Goal: Transaction & Acquisition: Purchase product/service

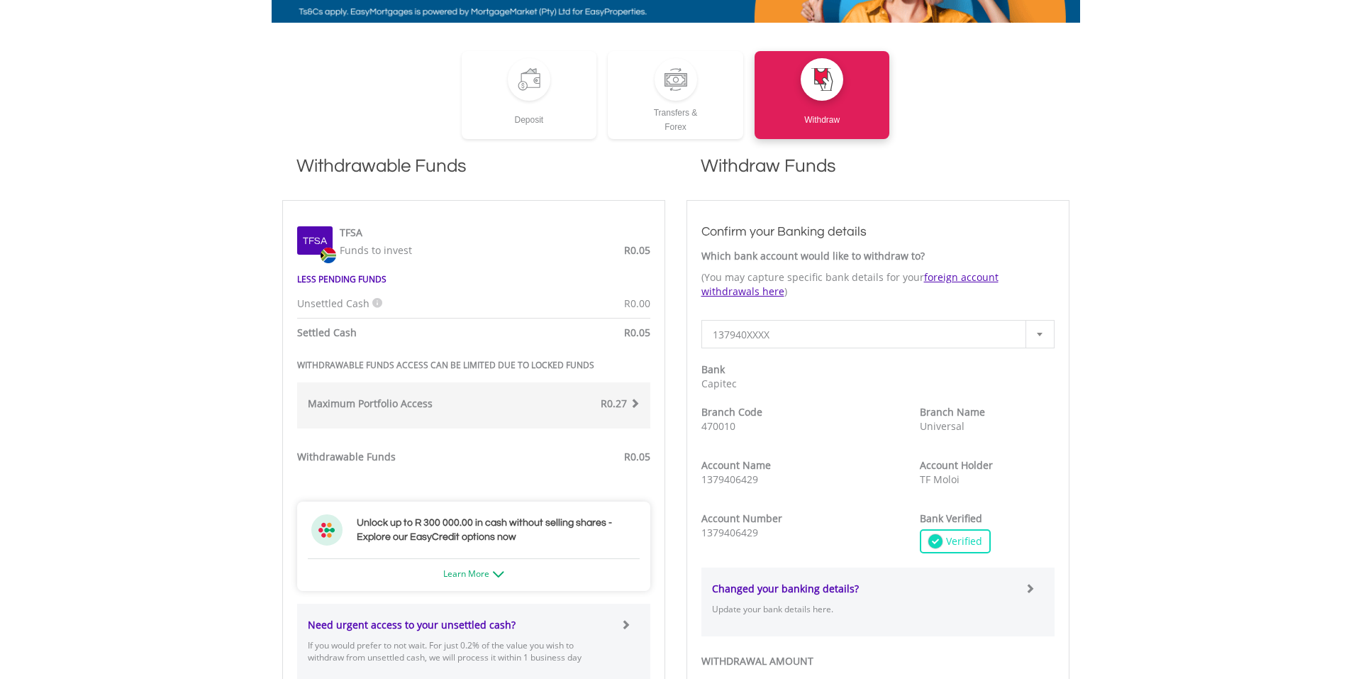
scroll to position [271, 0]
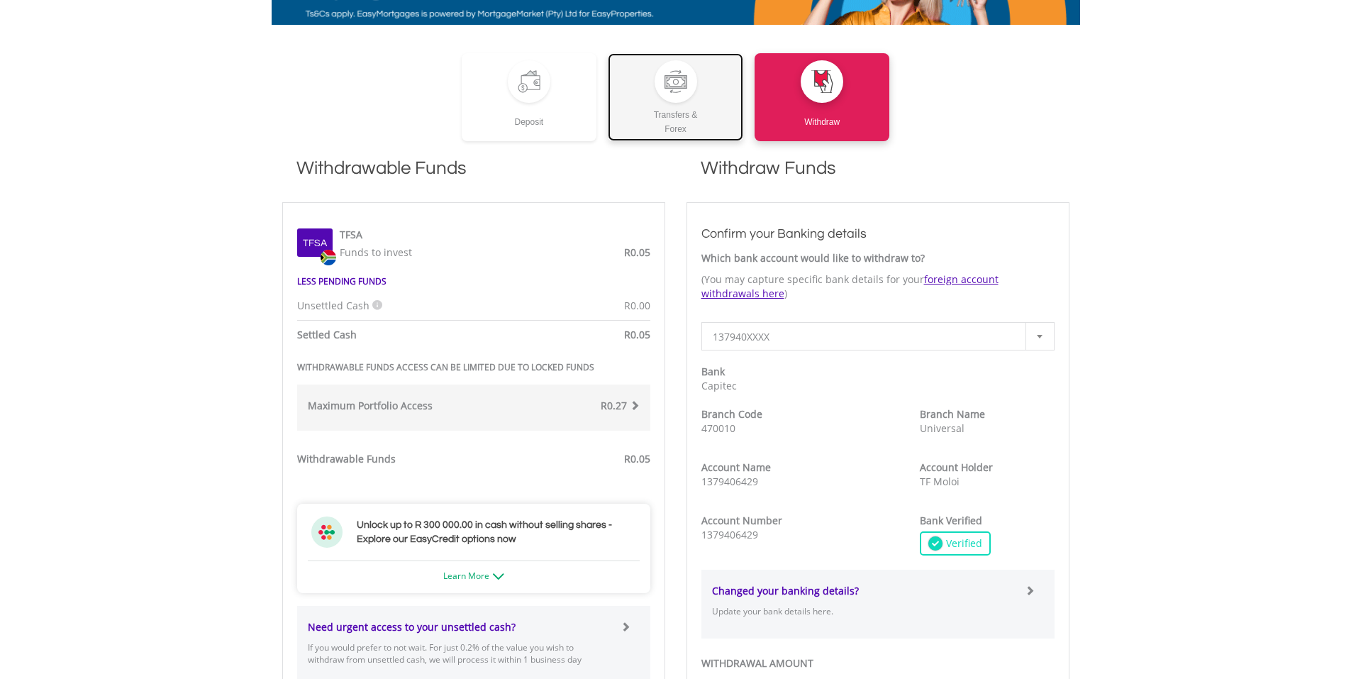
click at [673, 123] on div "Transfers & Forex" at bounding box center [675, 119] width 135 height 33
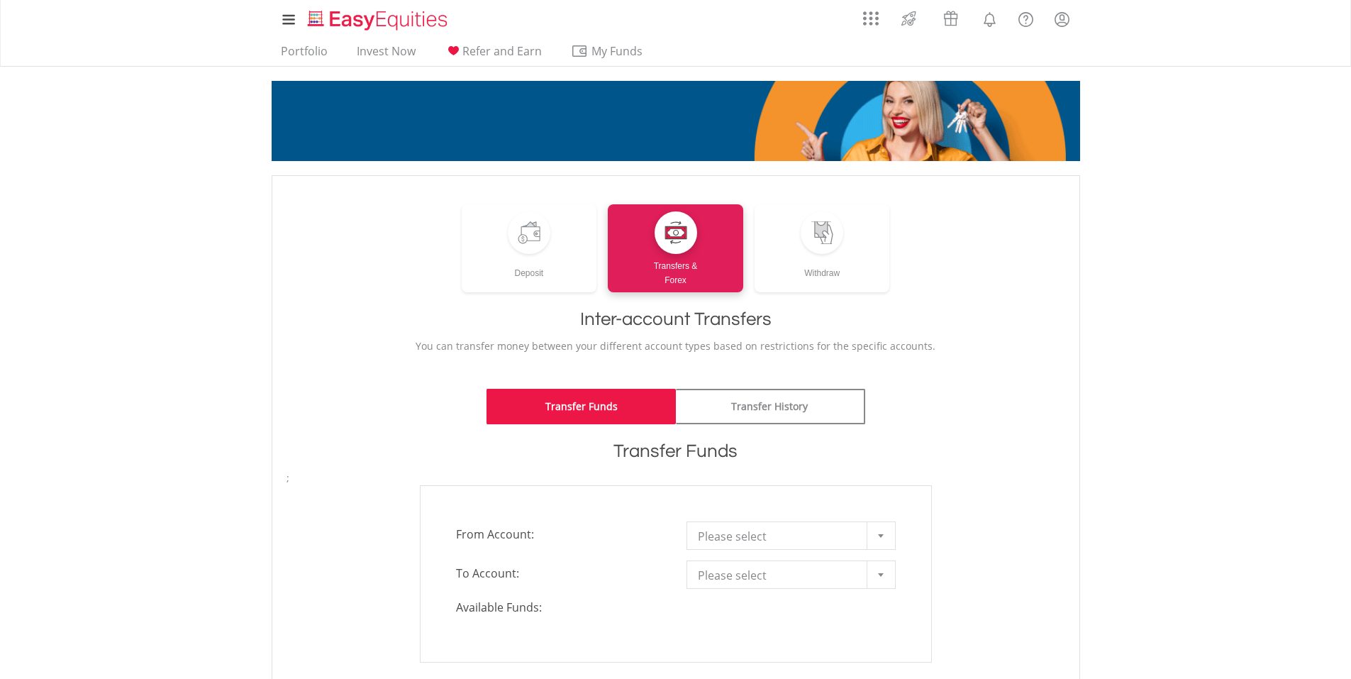
drag, startPoint x: 607, startPoint y: 318, endPoint x: 606, endPoint y: 310, distance: 7.8
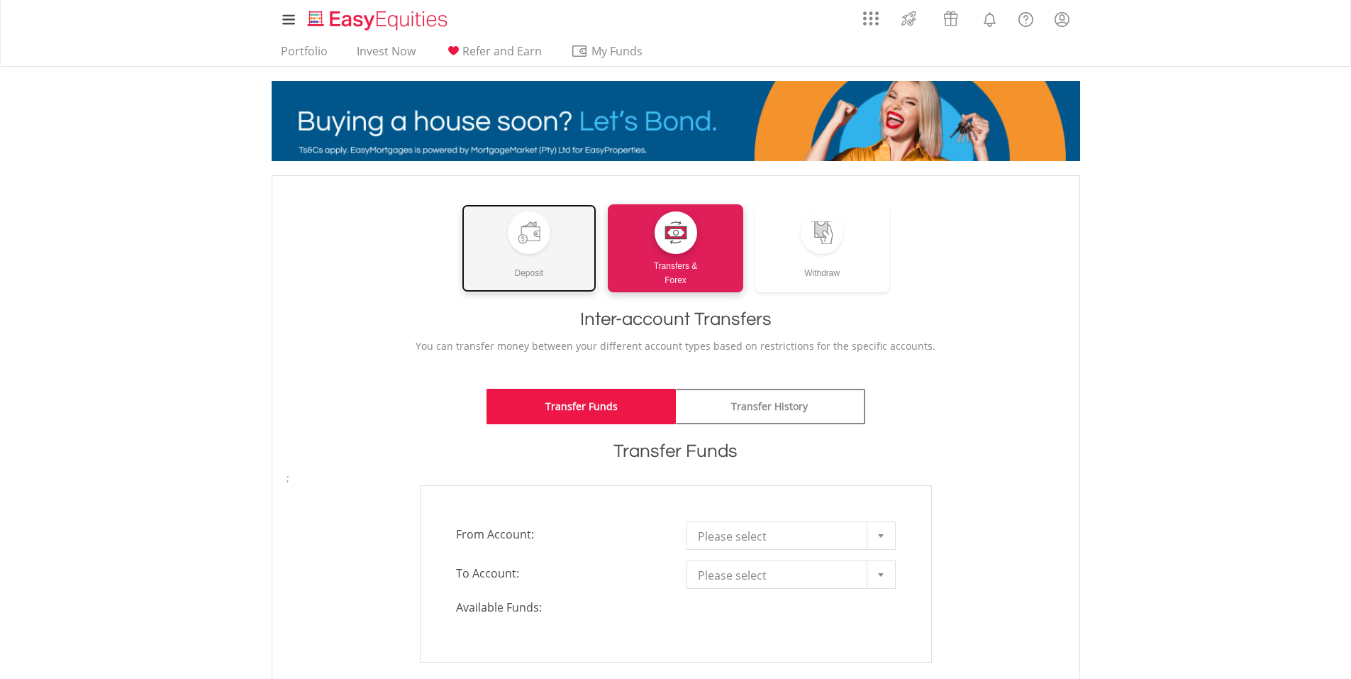
drag, startPoint x: 606, startPoint y: 310, endPoint x: 507, endPoint y: 262, distance: 110.4
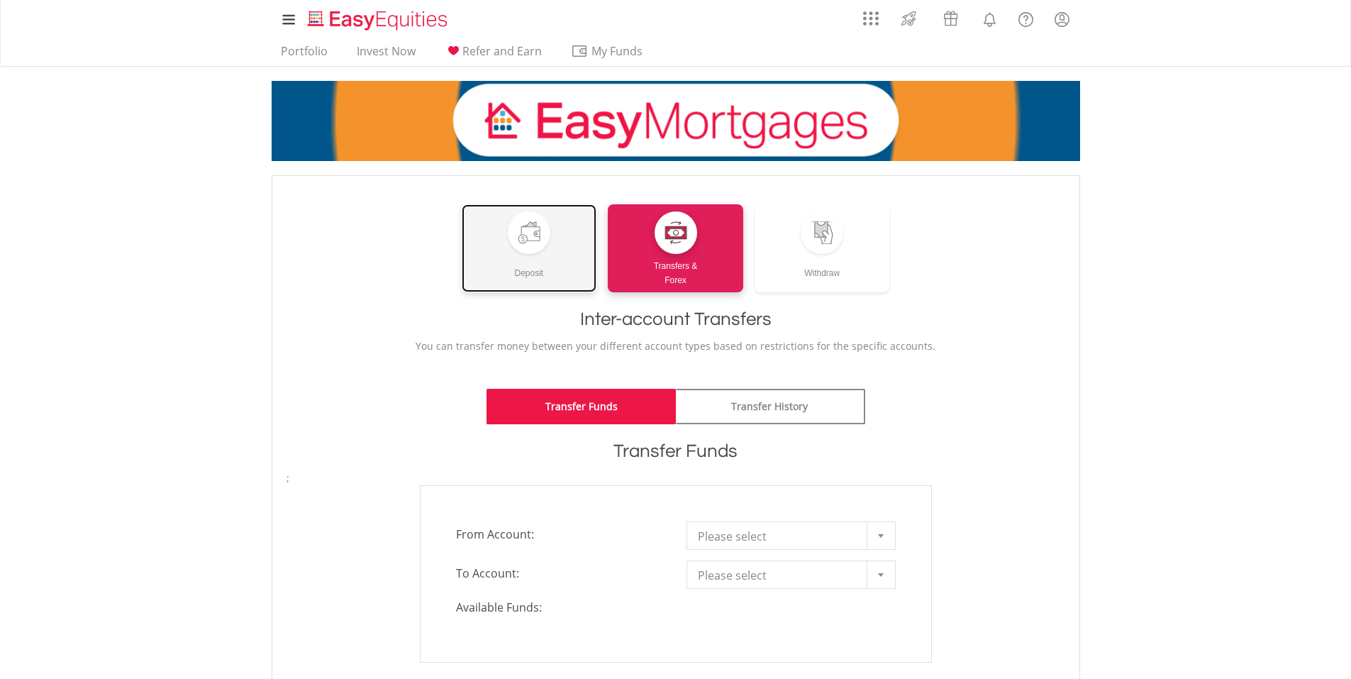
click at [507, 263] on div "Deposit" at bounding box center [529, 267] width 135 height 26
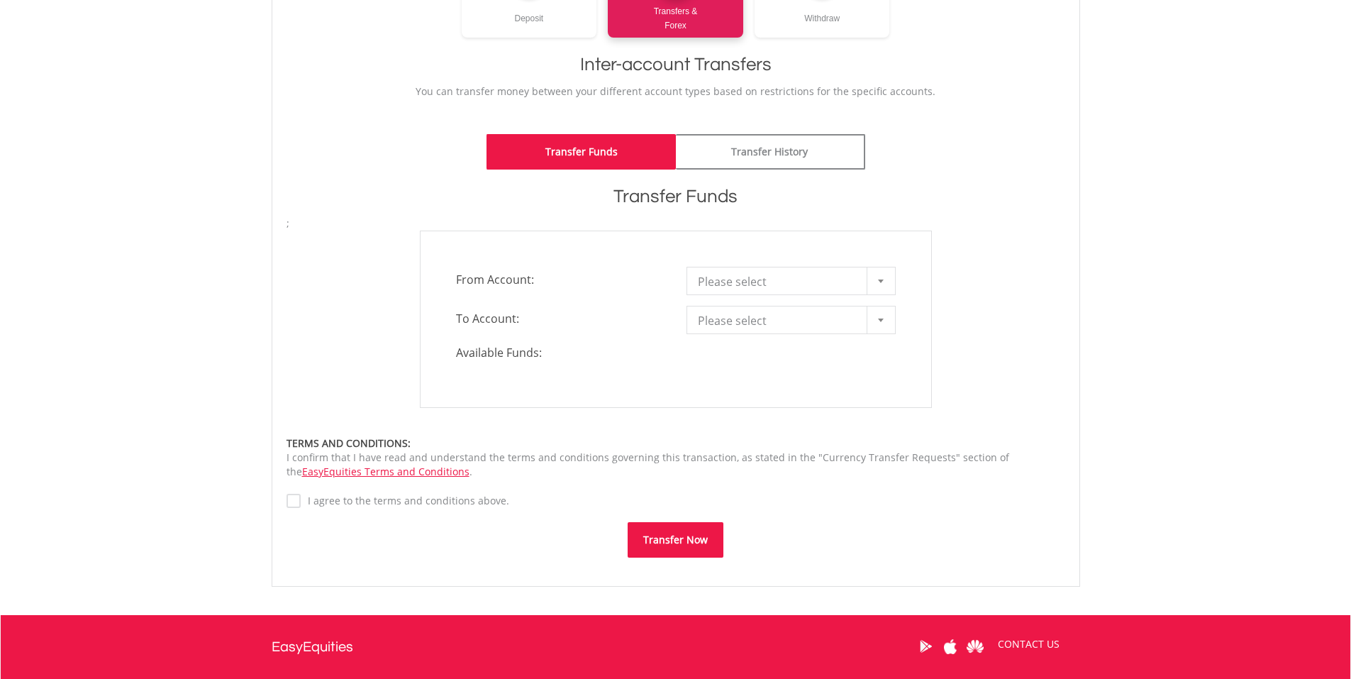
scroll to position [284, 0]
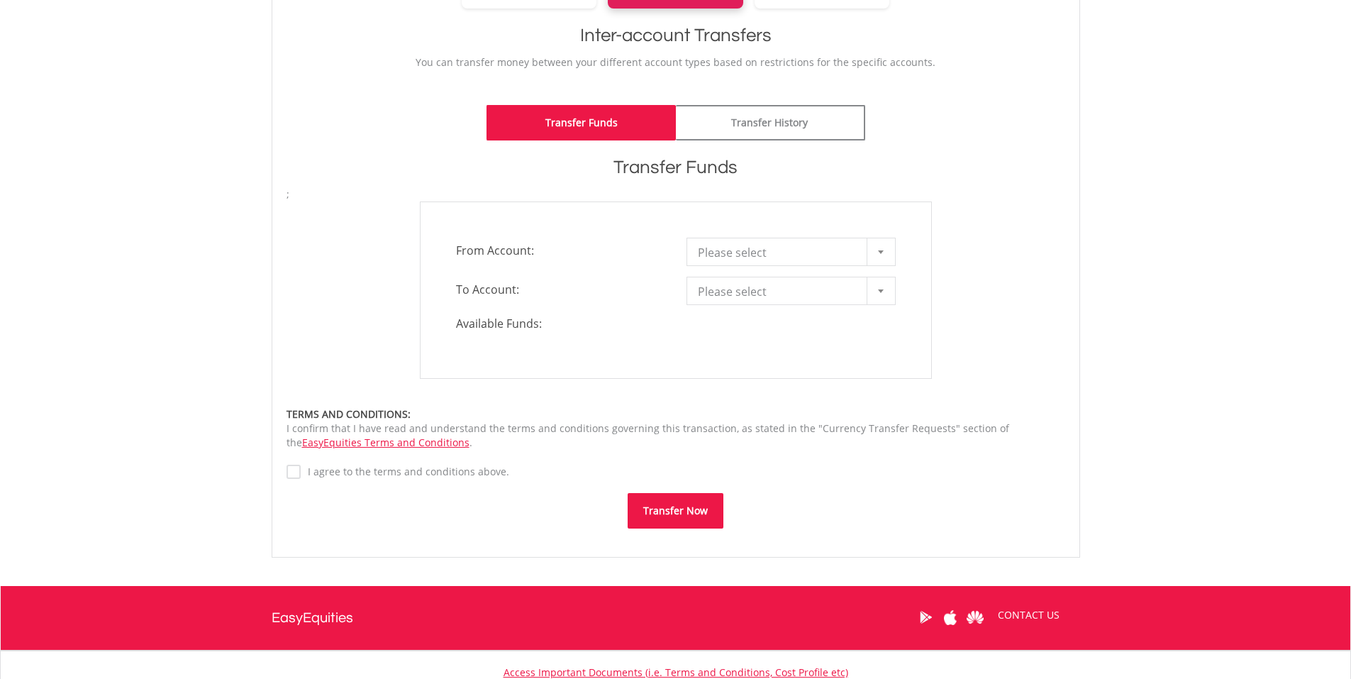
click at [886, 249] on div at bounding box center [881, 251] width 28 height 27
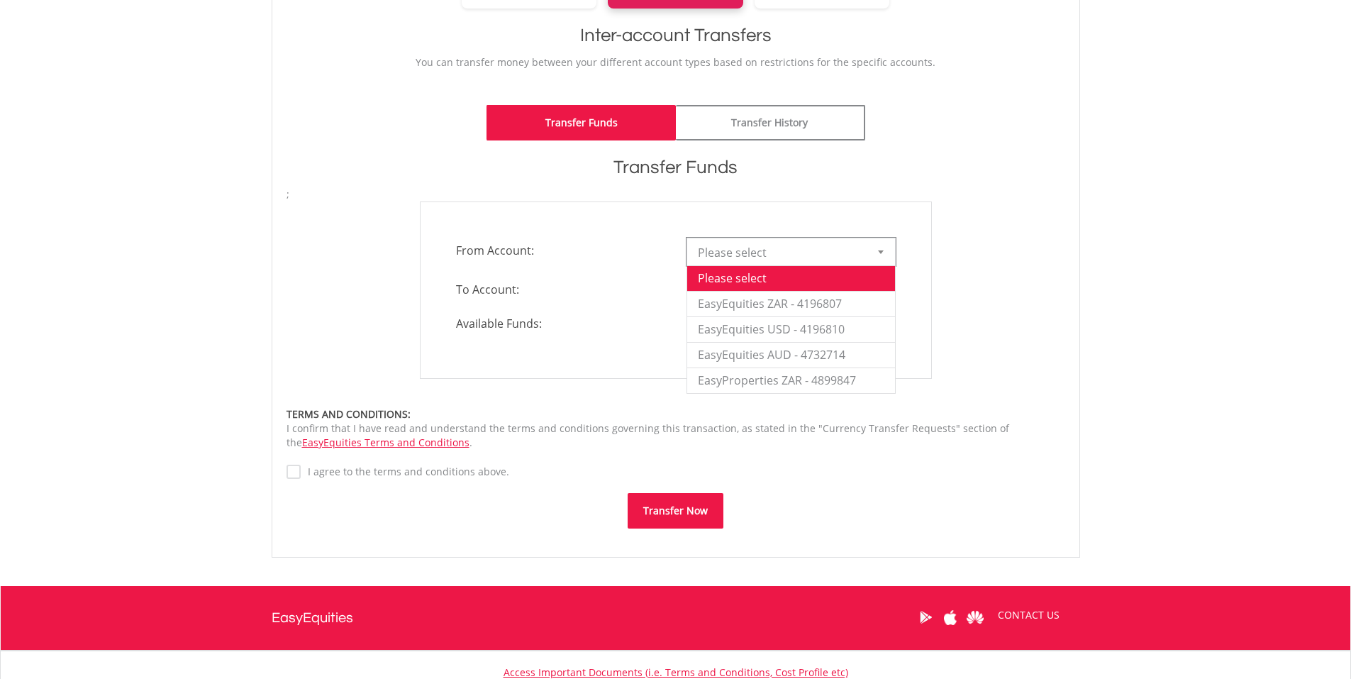
click at [946, 187] on form "**********" at bounding box center [676, 357] width 779 height 341
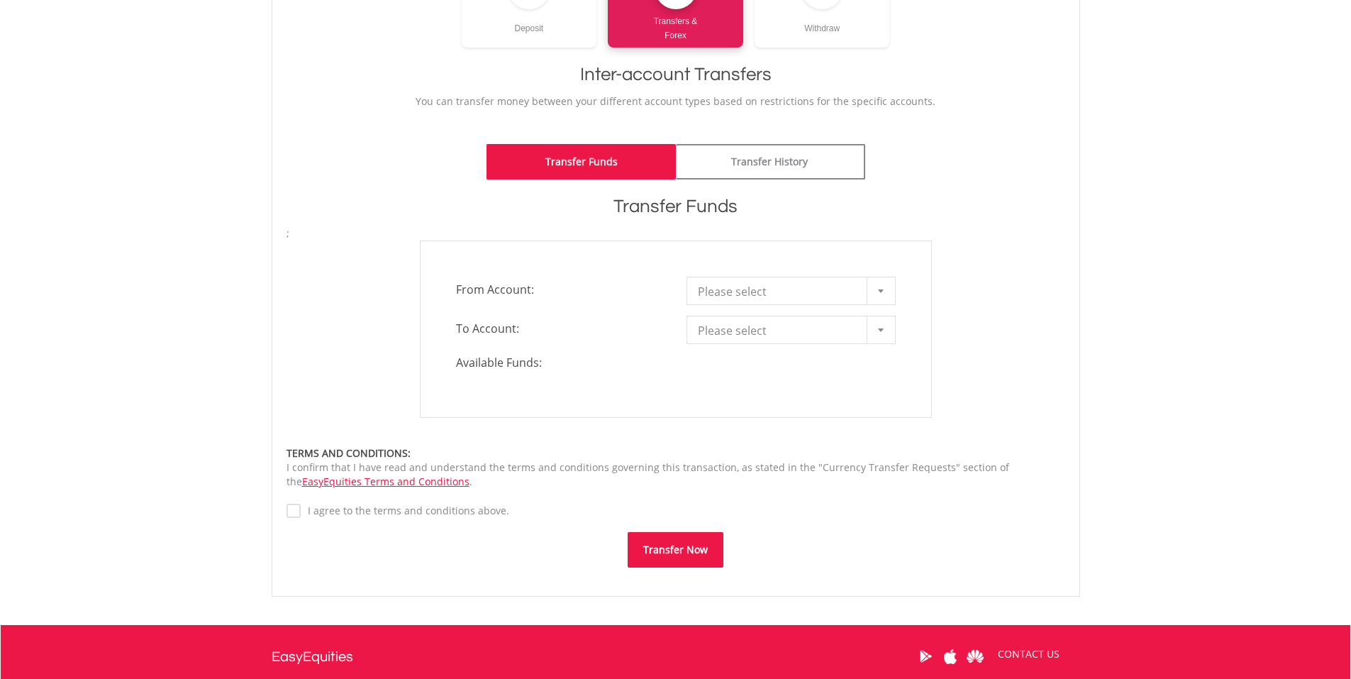
scroll to position [0, 0]
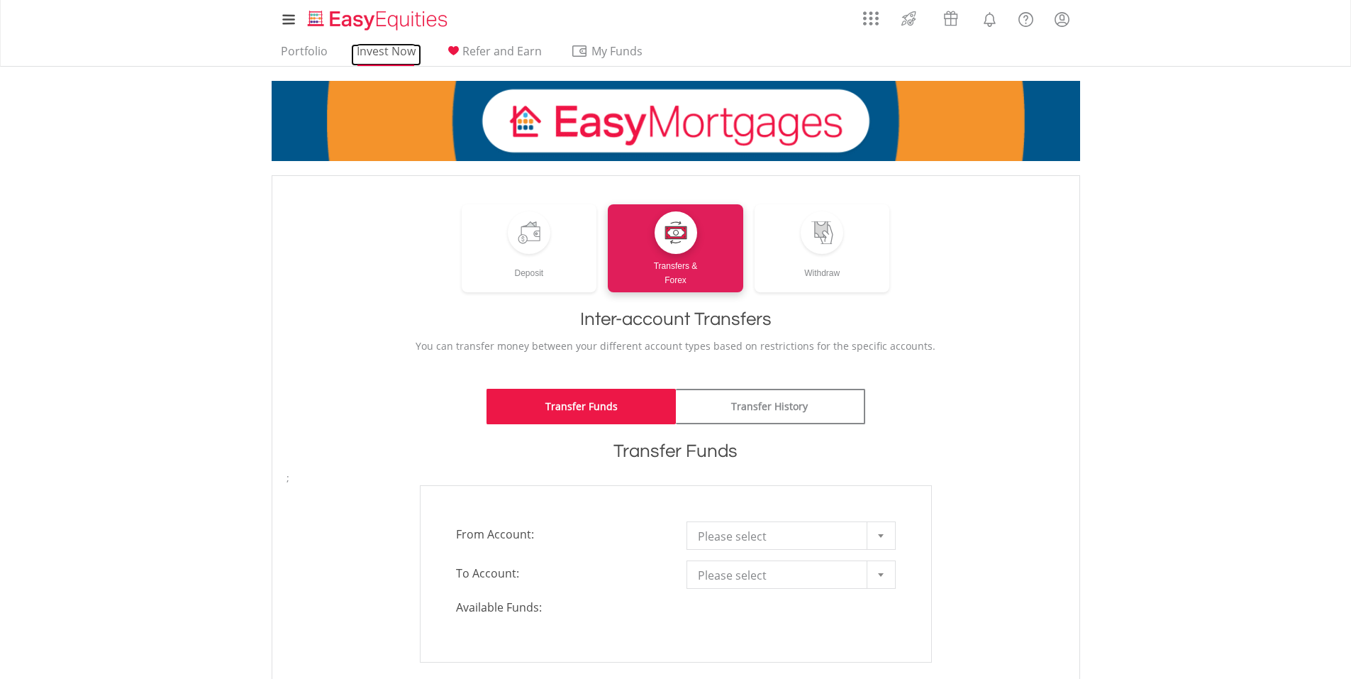
click at [402, 50] on link "Invest Now" at bounding box center [386, 55] width 70 height 22
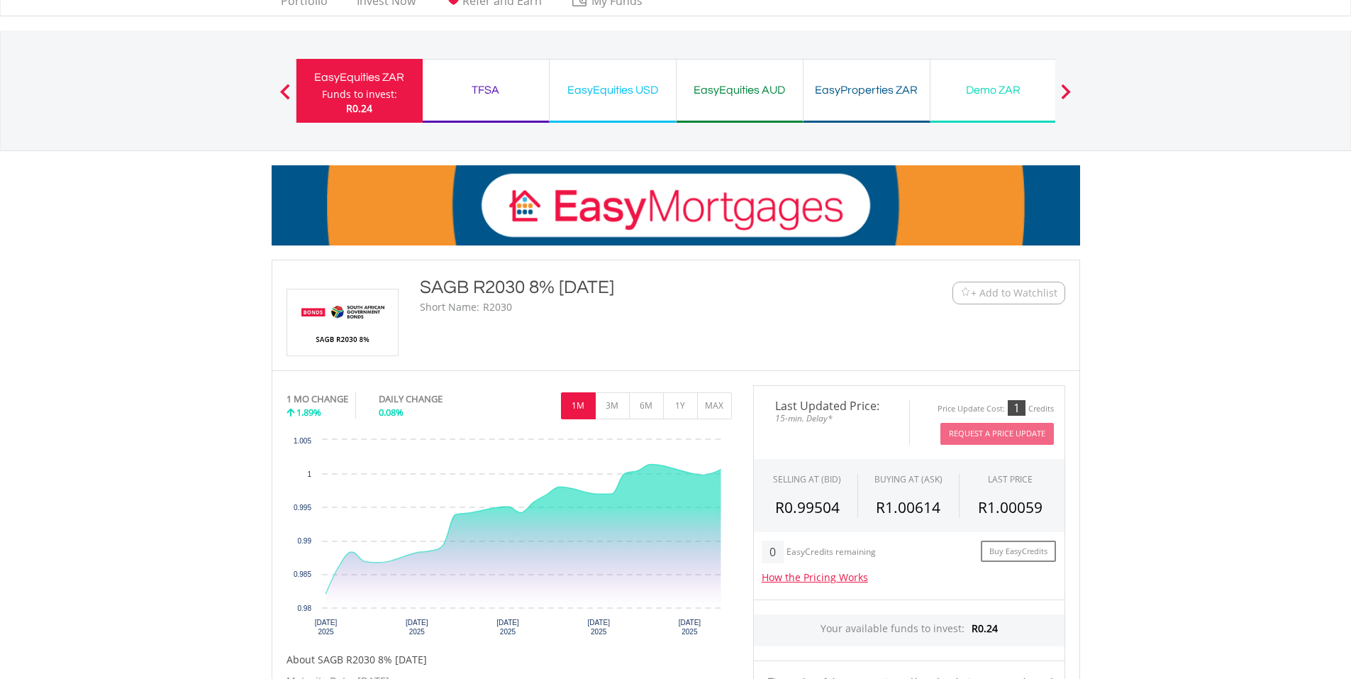
scroll to position [71, 0]
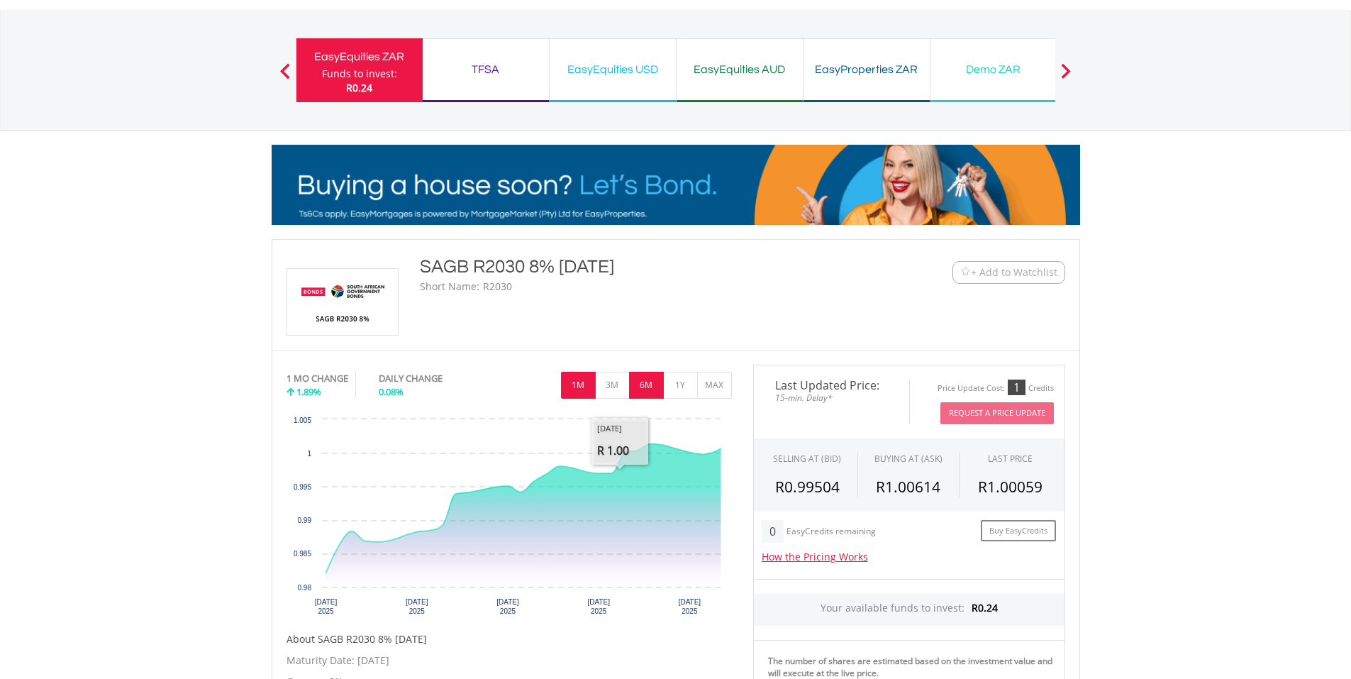
click at [644, 396] on button "6M" at bounding box center [646, 385] width 35 height 27
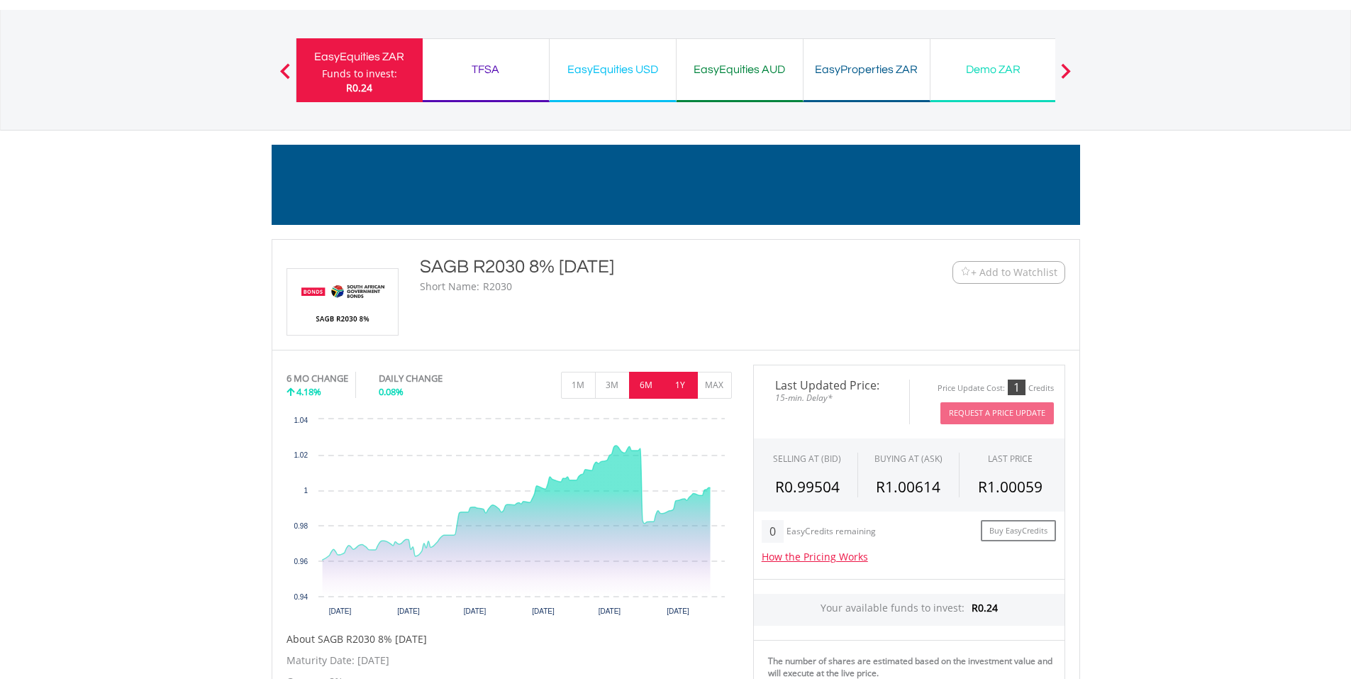
click at [665, 384] on button "1Y" at bounding box center [680, 385] width 35 height 27
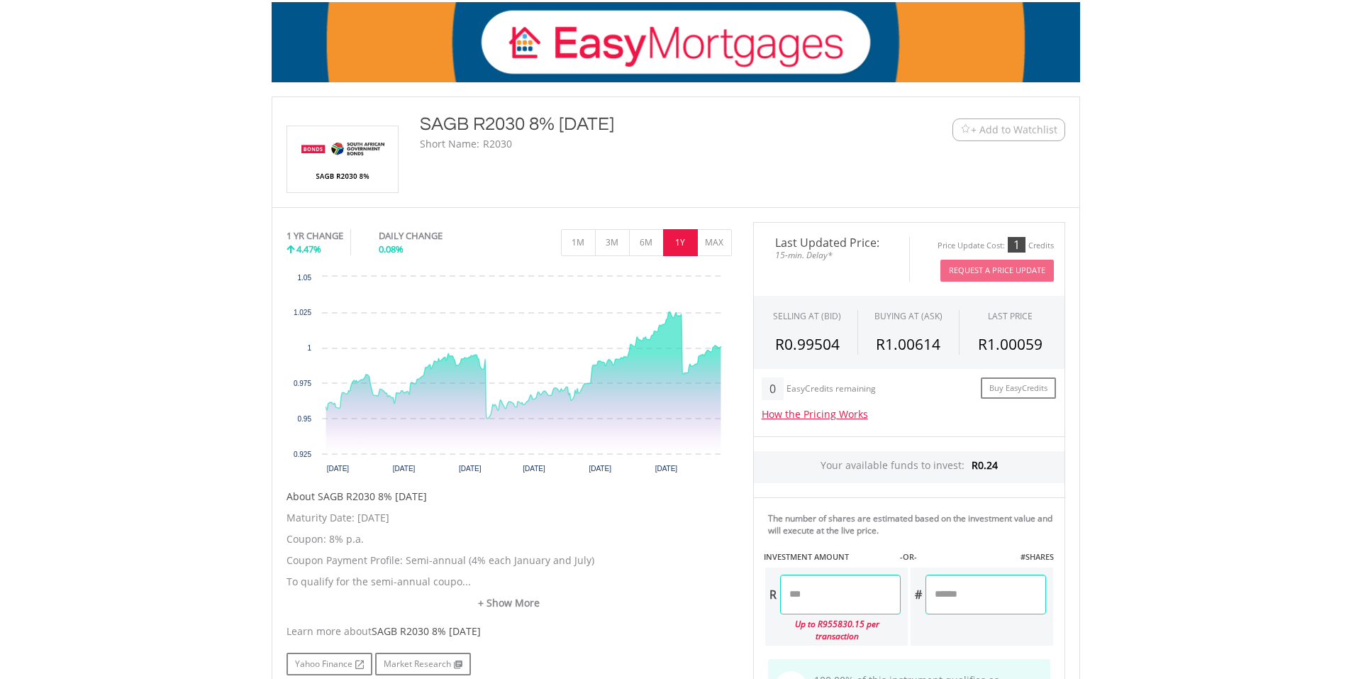
scroll to position [497, 0]
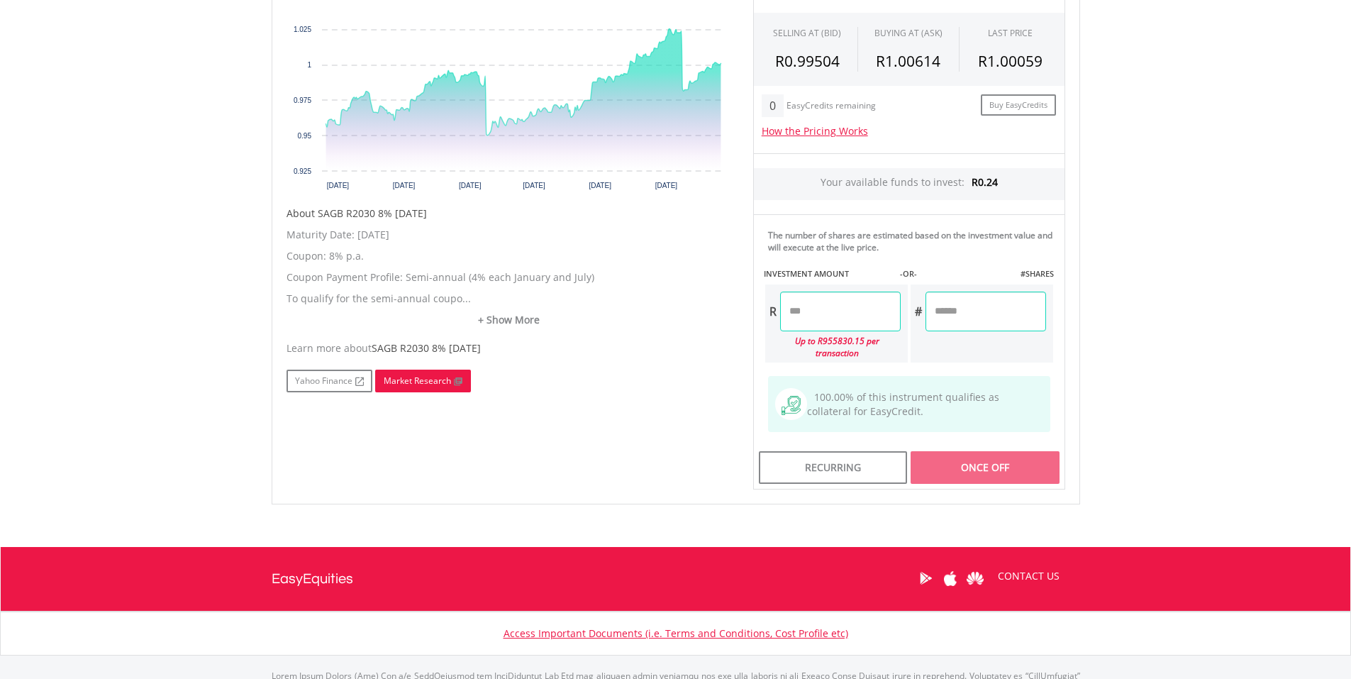
click at [388, 375] on link "Market Research" at bounding box center [423, 381] width 96 height 23
